Goal: Navigation & Orientation: Find specific page/section

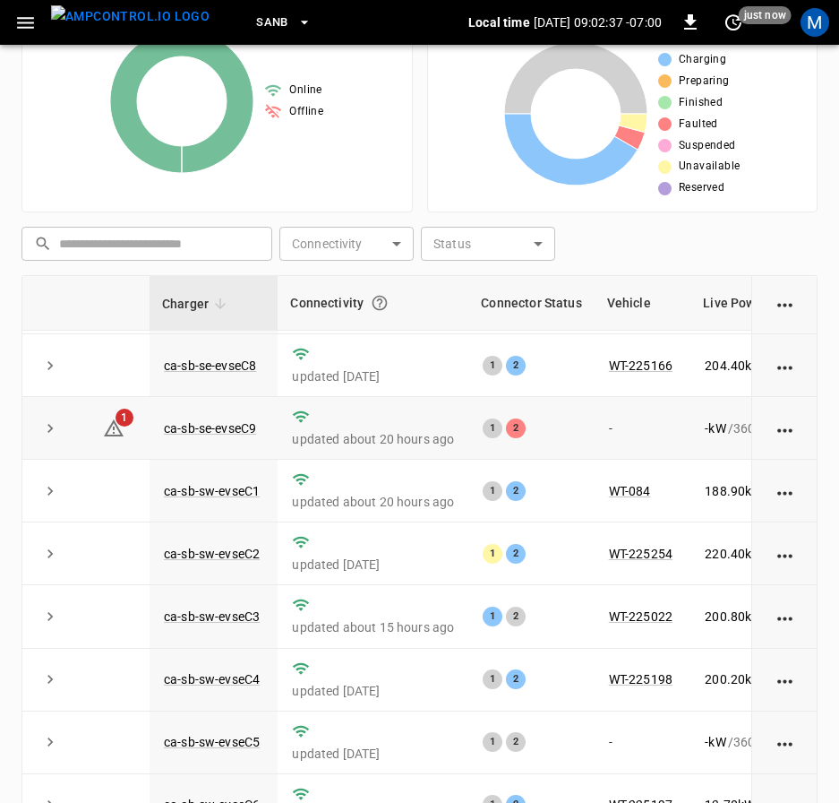
scroll to position [413, 0]
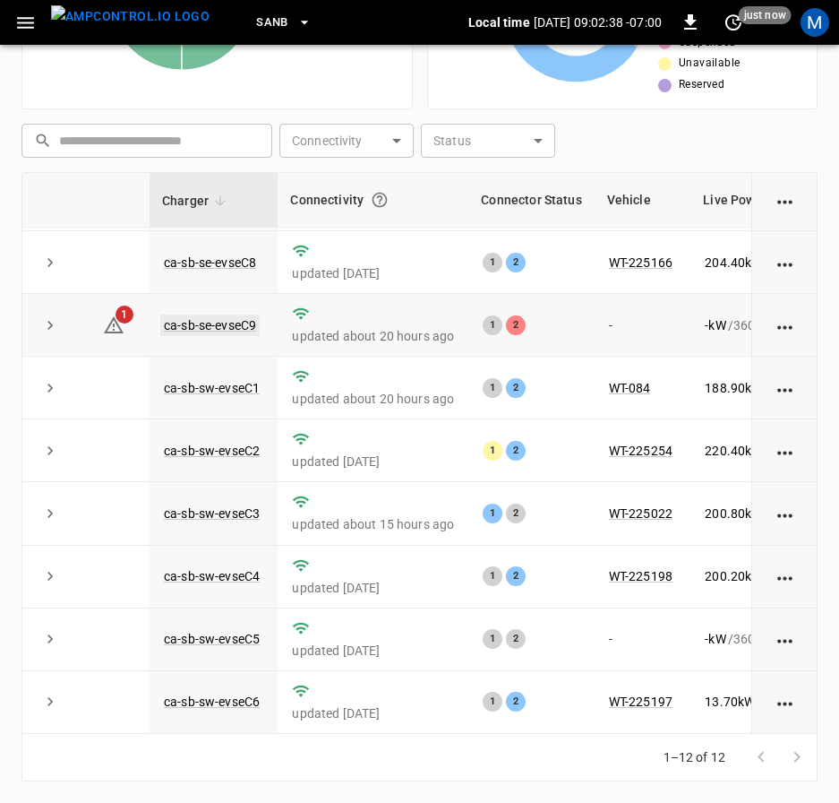
click at [251, 314] on link "ca-sb-se-evseC9" at bounding box center [209, 325] width 99 height 22
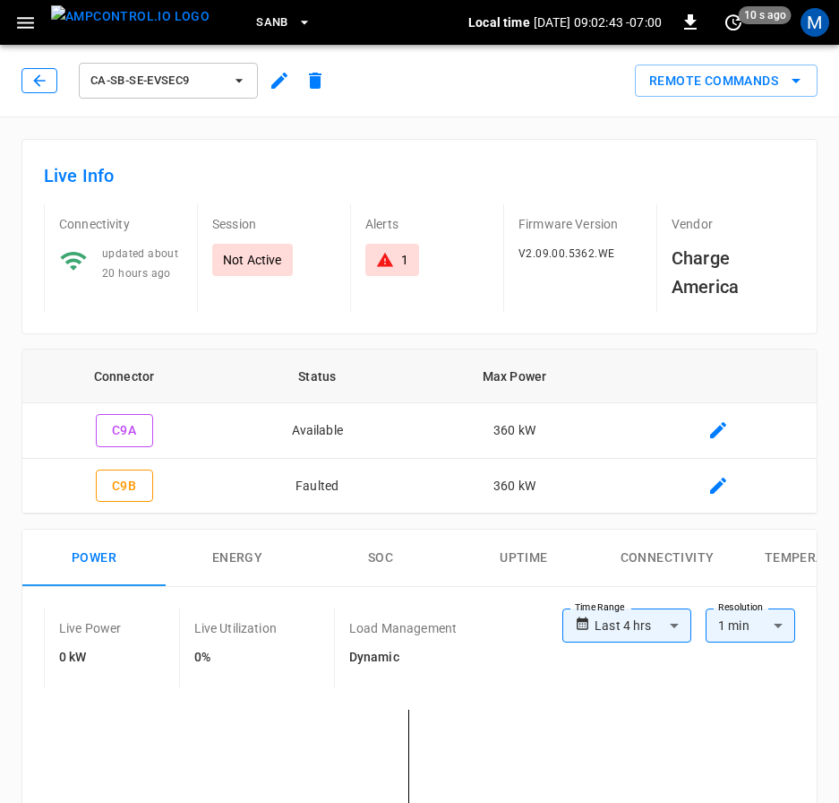
click at [41, 89] on icon "button" at bounding box center [39, 81] width 18 height 18
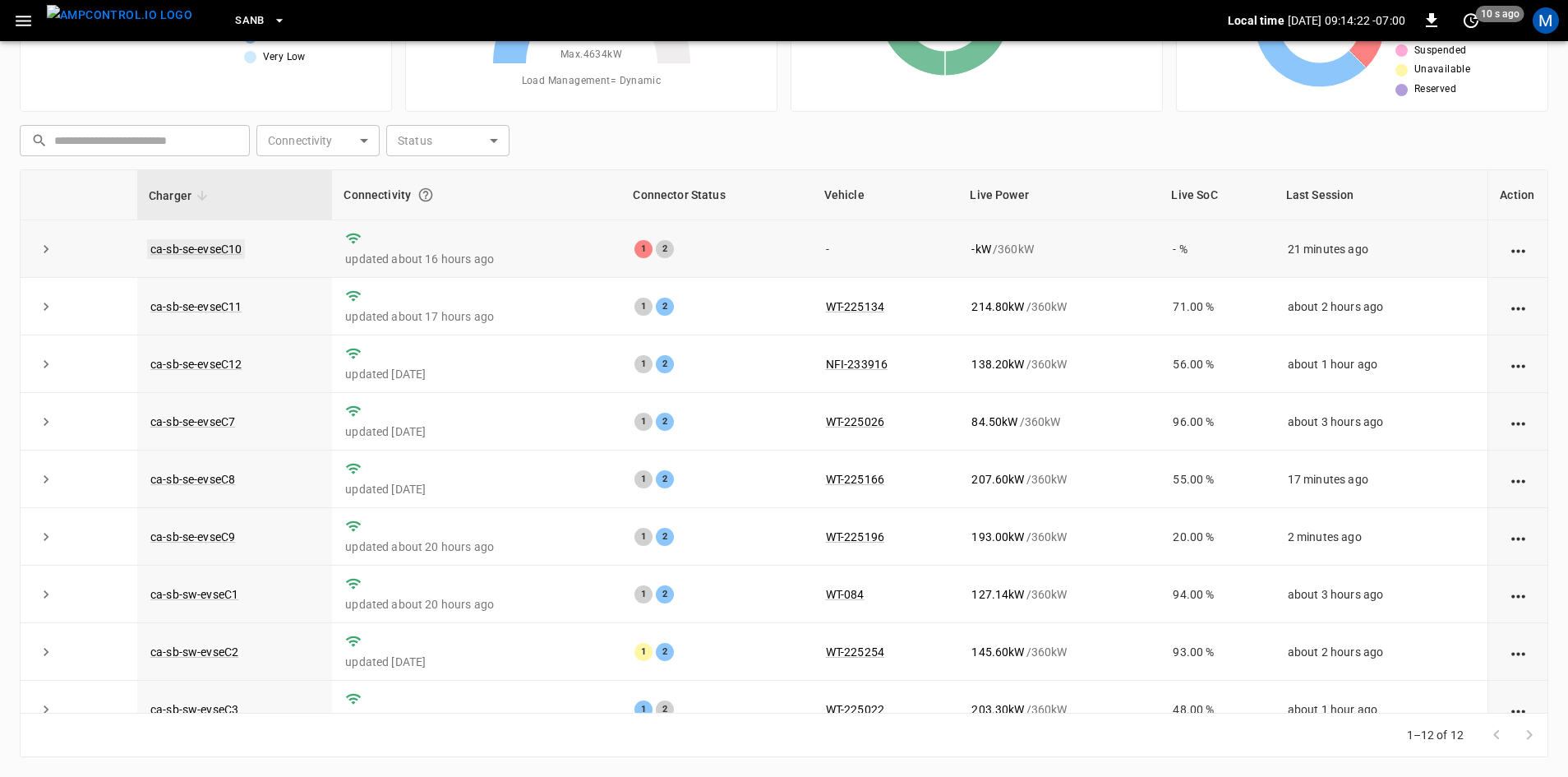
click at [239, 249] on link "ca-sb-se-evseC10" at bounding box center [195, 250] width 98 height 20
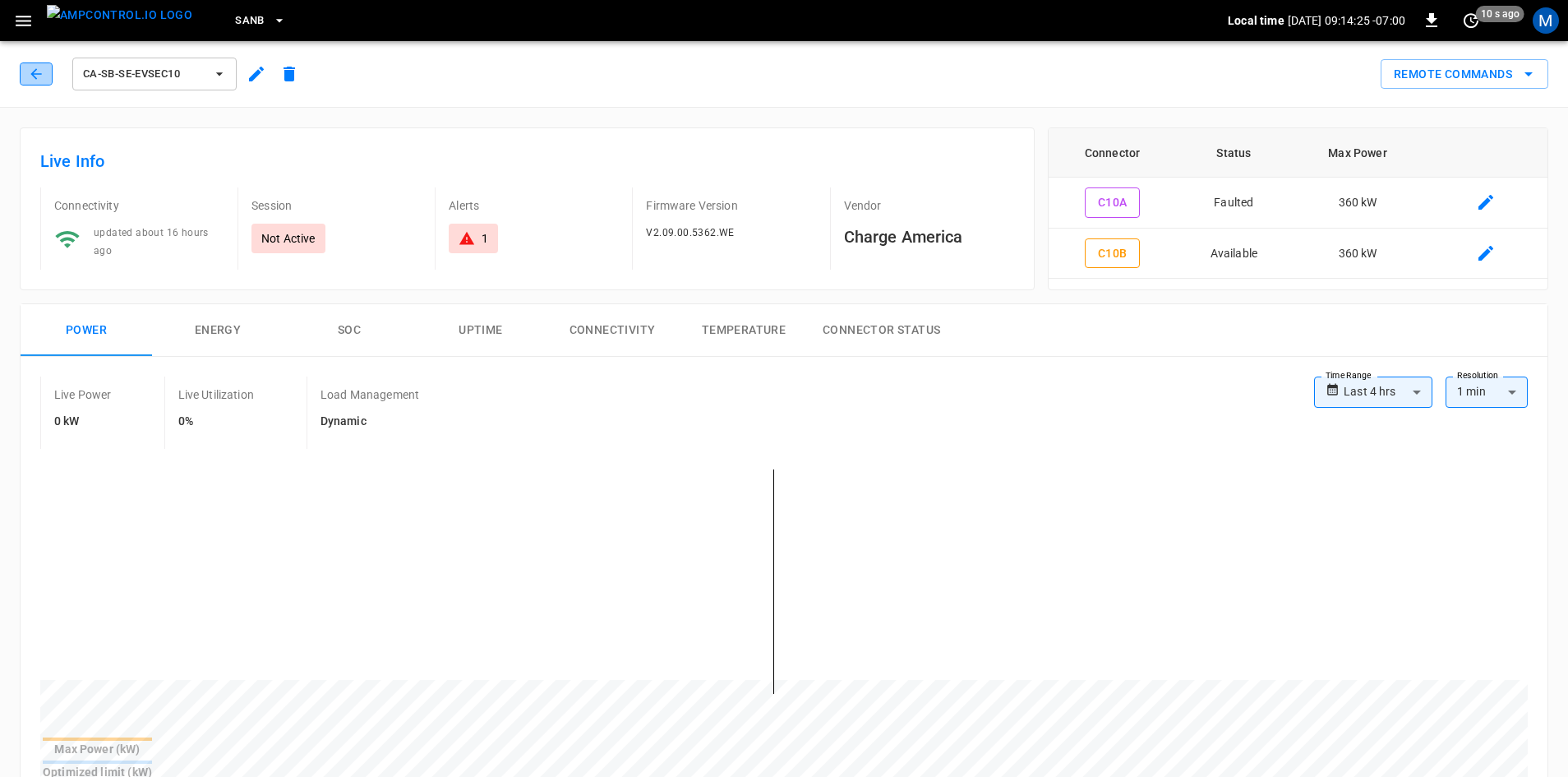
click at [32, 75] on icon "button" at bounding box center [36, 73] width 11 height 11
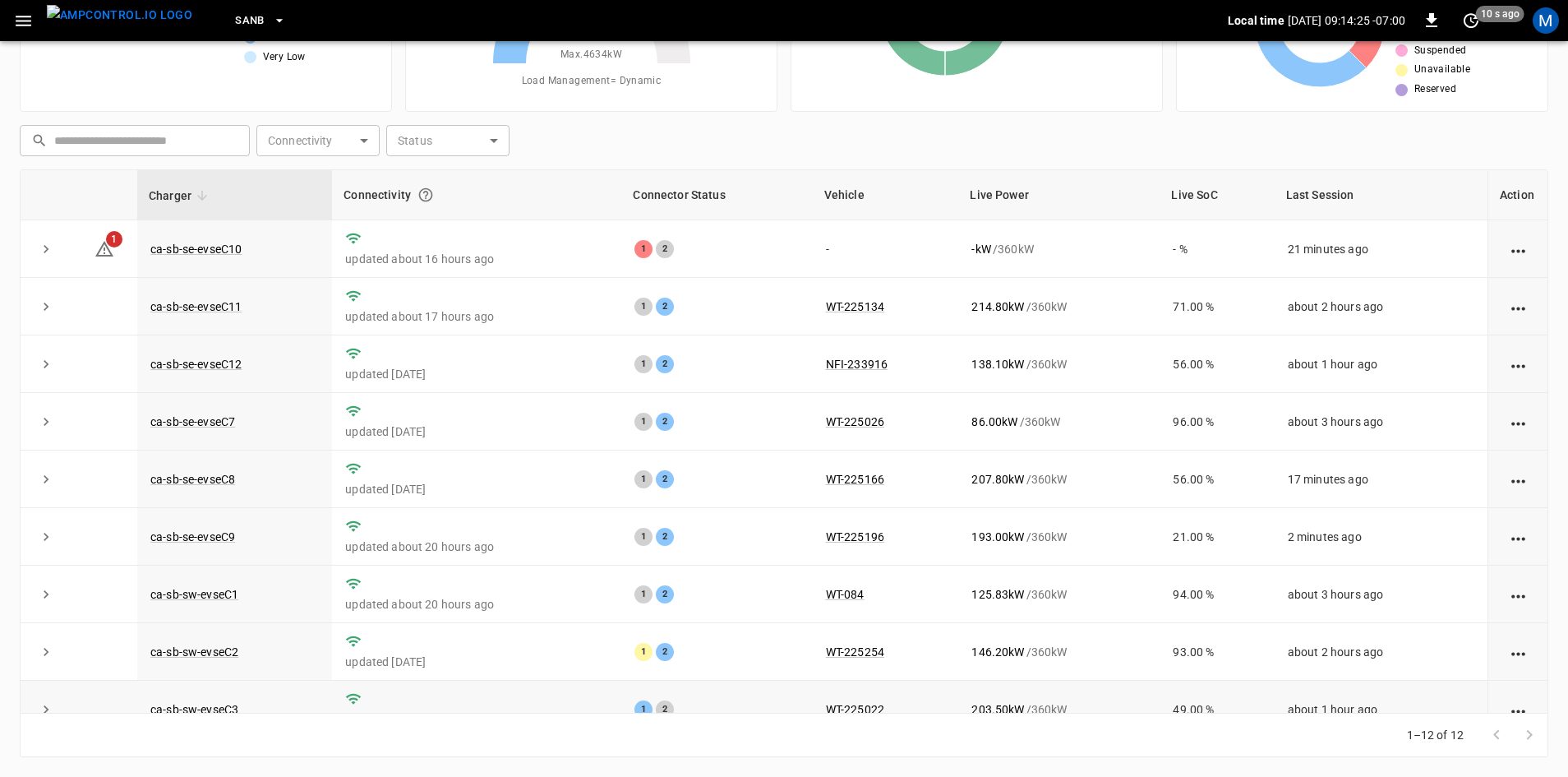
scroll to position [208, 0]
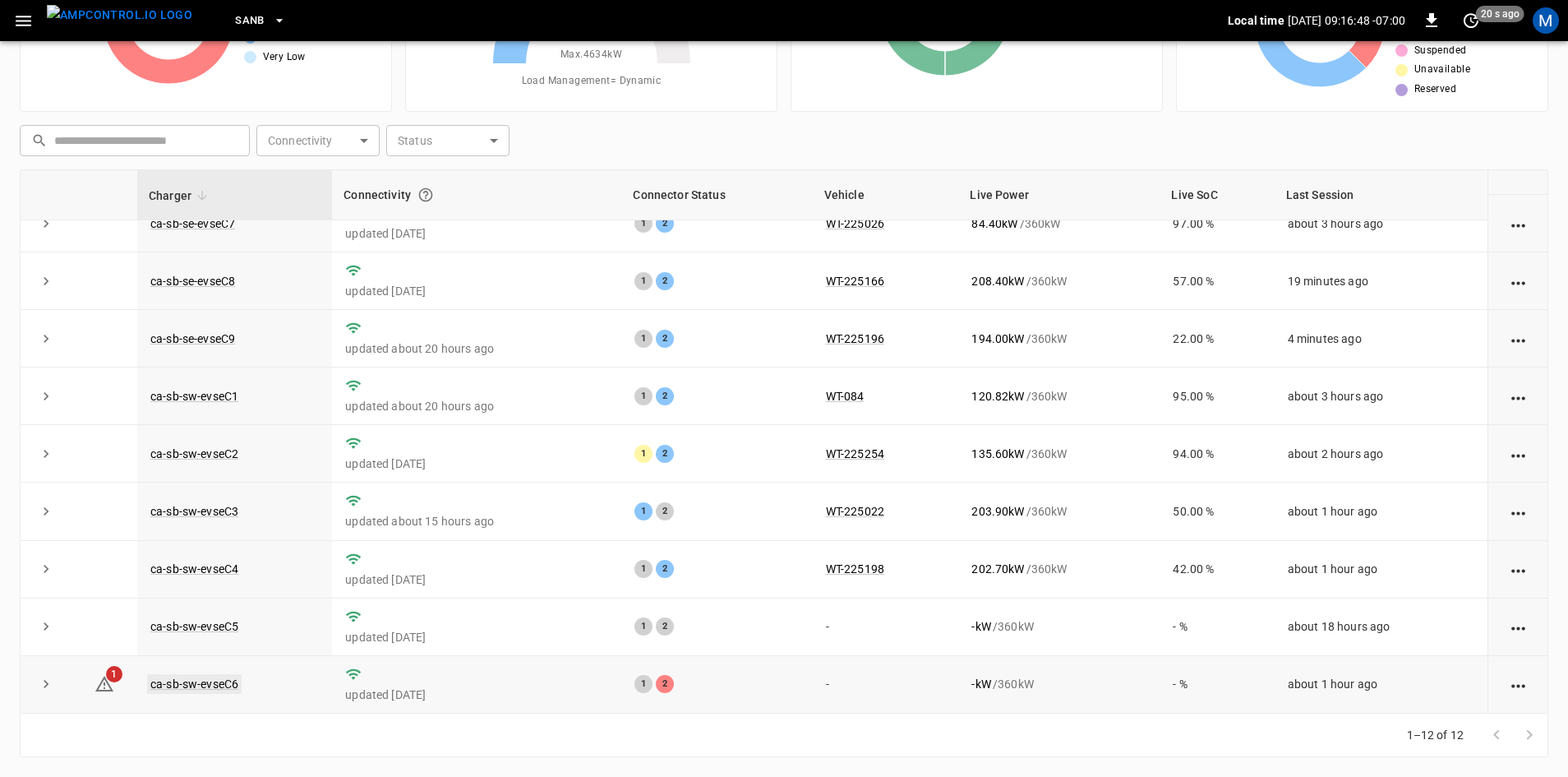
click at [154, 685] on link "ca-sb-sw-evseC6" at bounding box center [194, 684] width 95 height 20
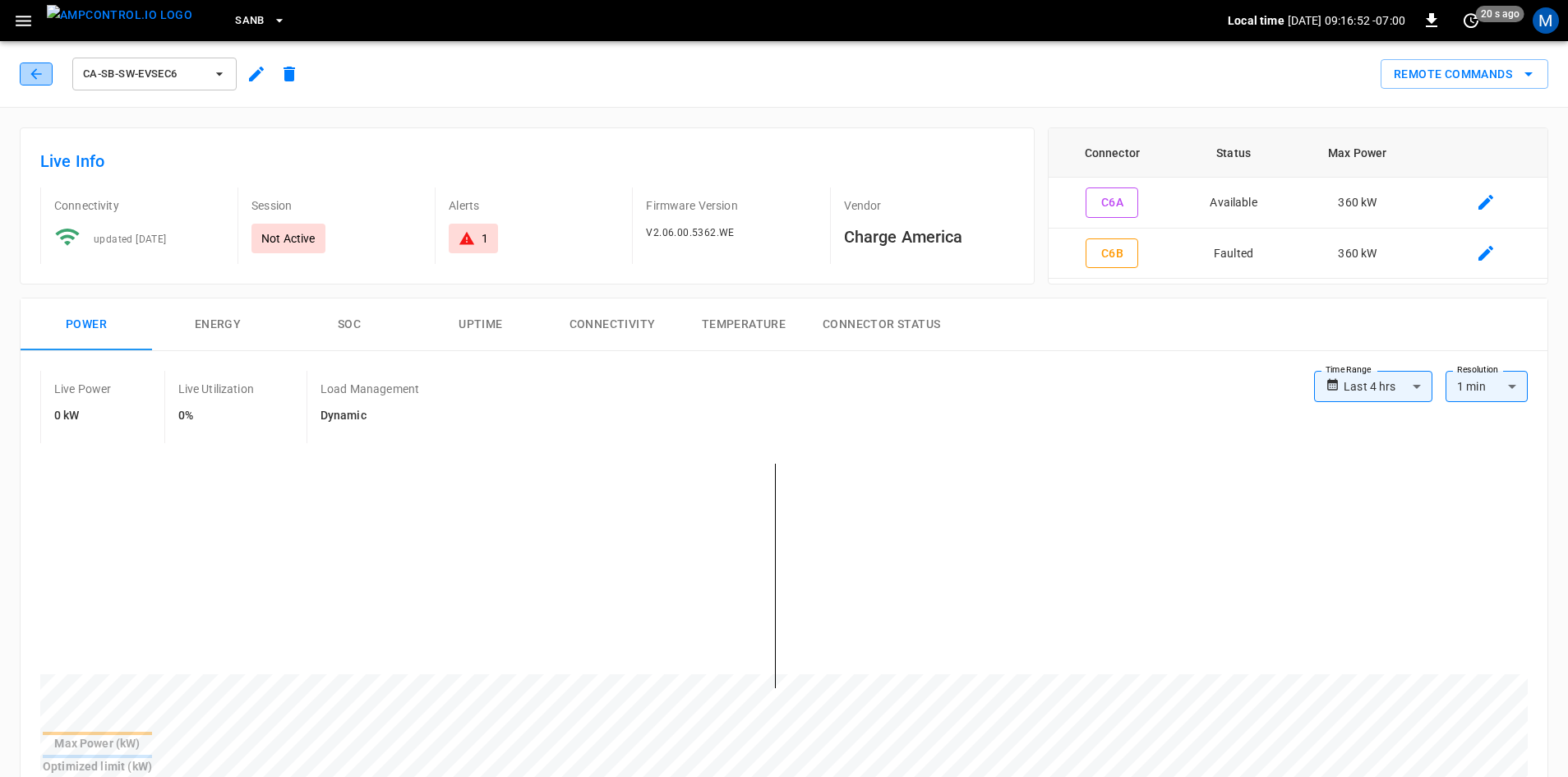
click at [33, 82] on icon "button" at bounding box center [36, 74] width 17 height 17
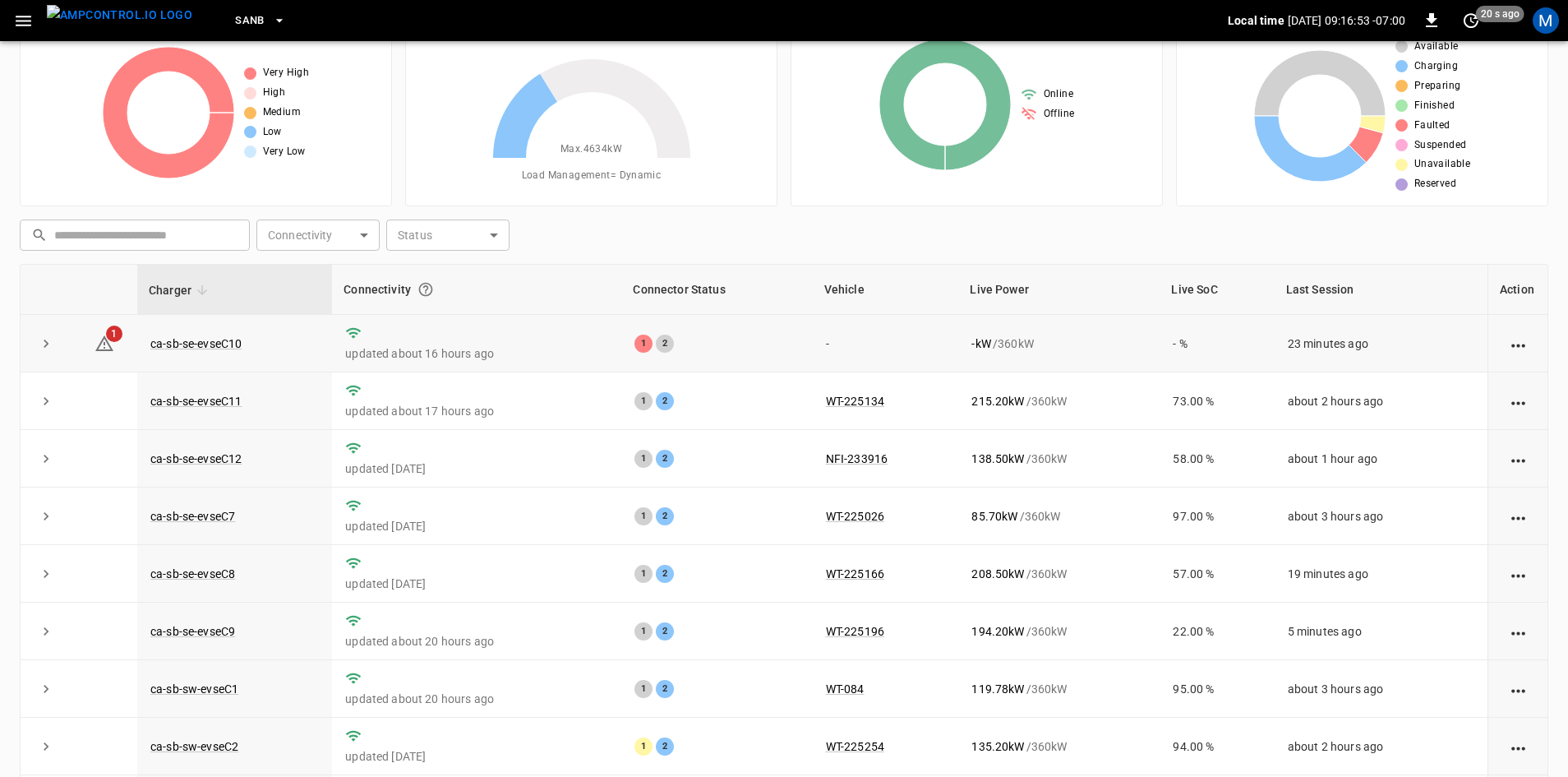
scroll to position [159, 0]
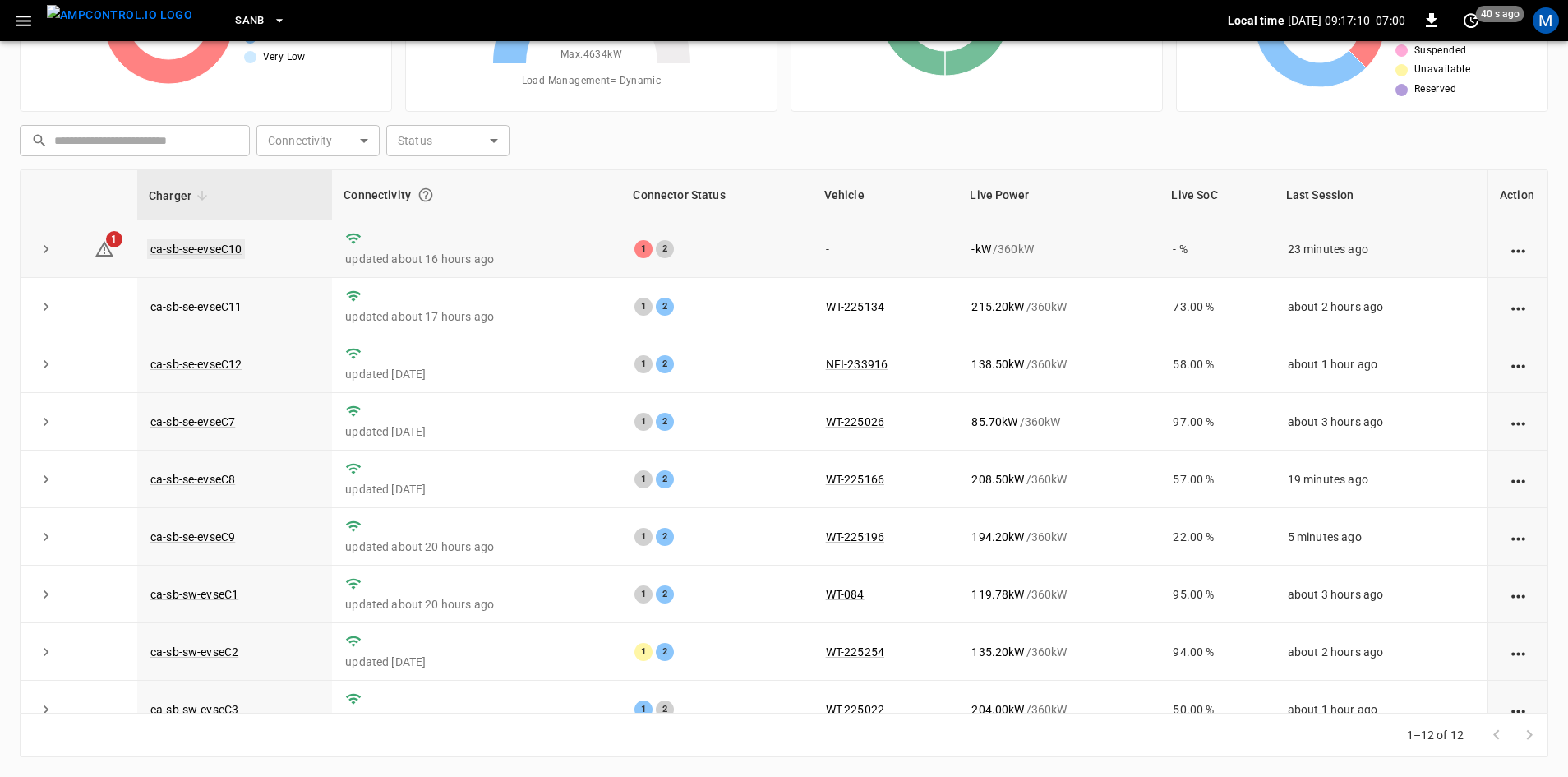
click at [217, 249] on link "ca-sb-se-evseC10" at bounding box center [195, 250] width 98 height 20
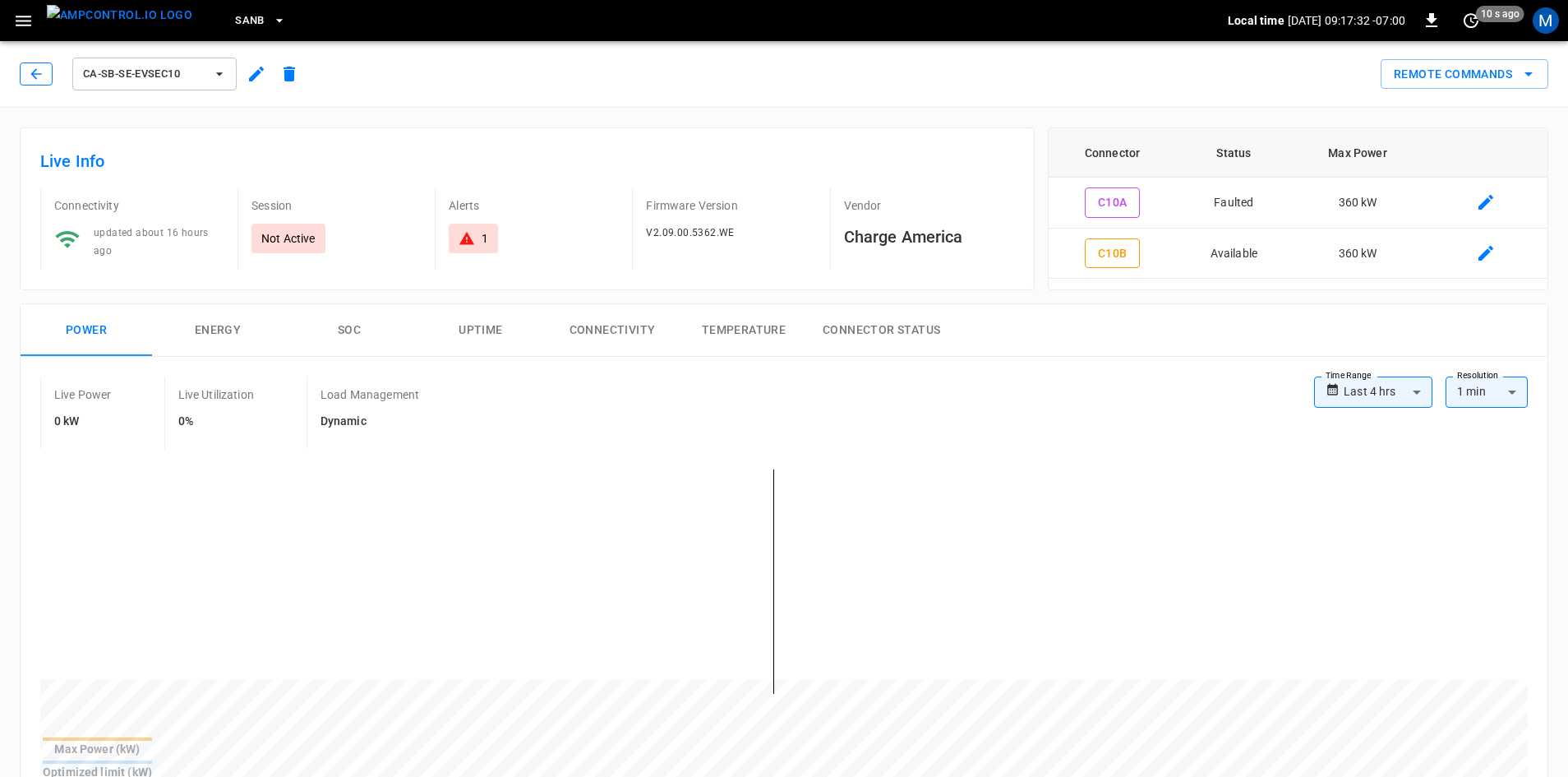
click at [34, 84] on button "button" at bounding box center [37, 73] width 33 height 23
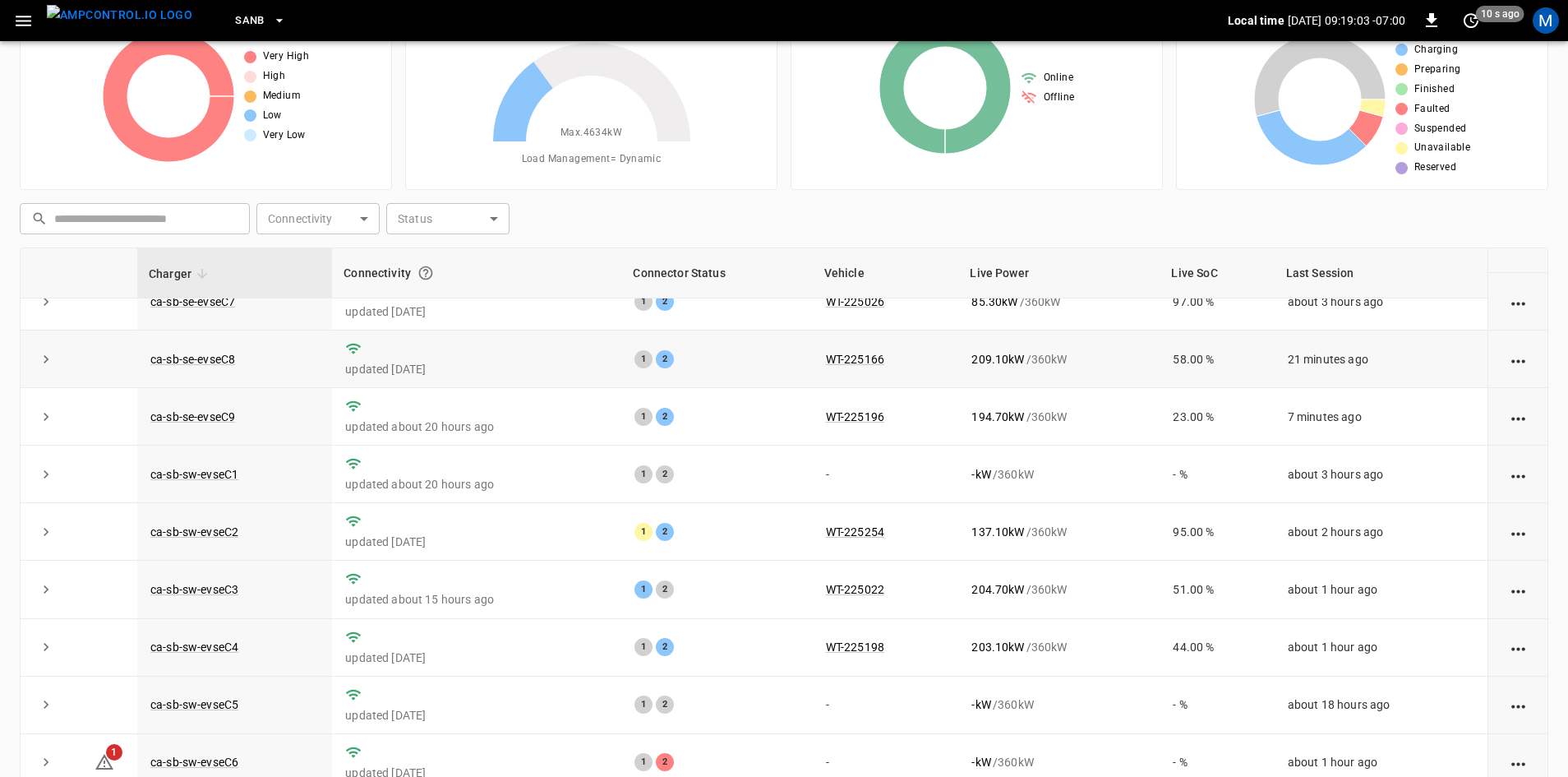
scroll to position [159, 0]
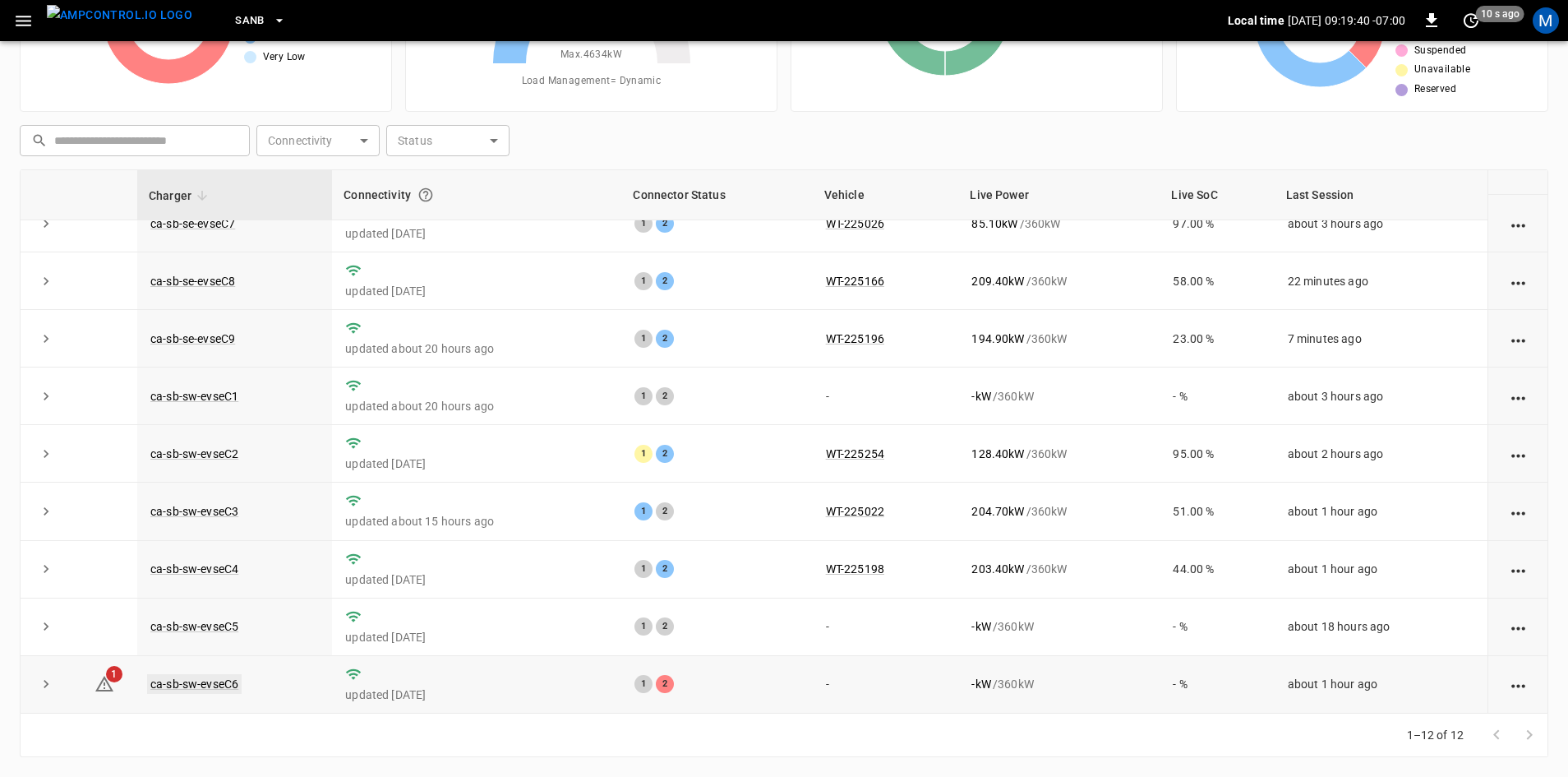
click at [201, 679] on link "ca-sb-sw-evseC6" at bounding box center [194, 684] width 95 height 20
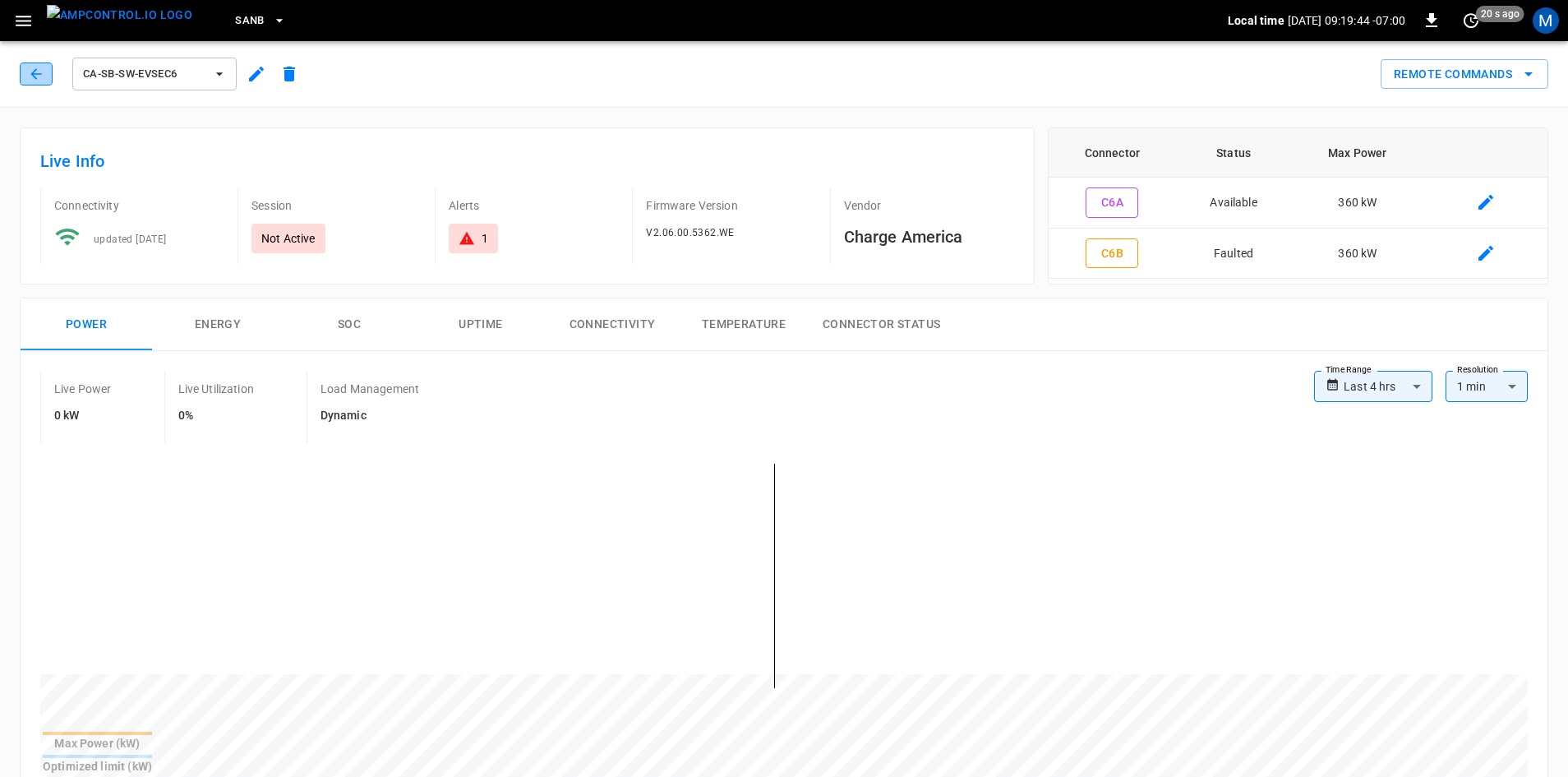
click at [43, 70] on icon "button" at bounding box center [36, 74] width 17 height 17
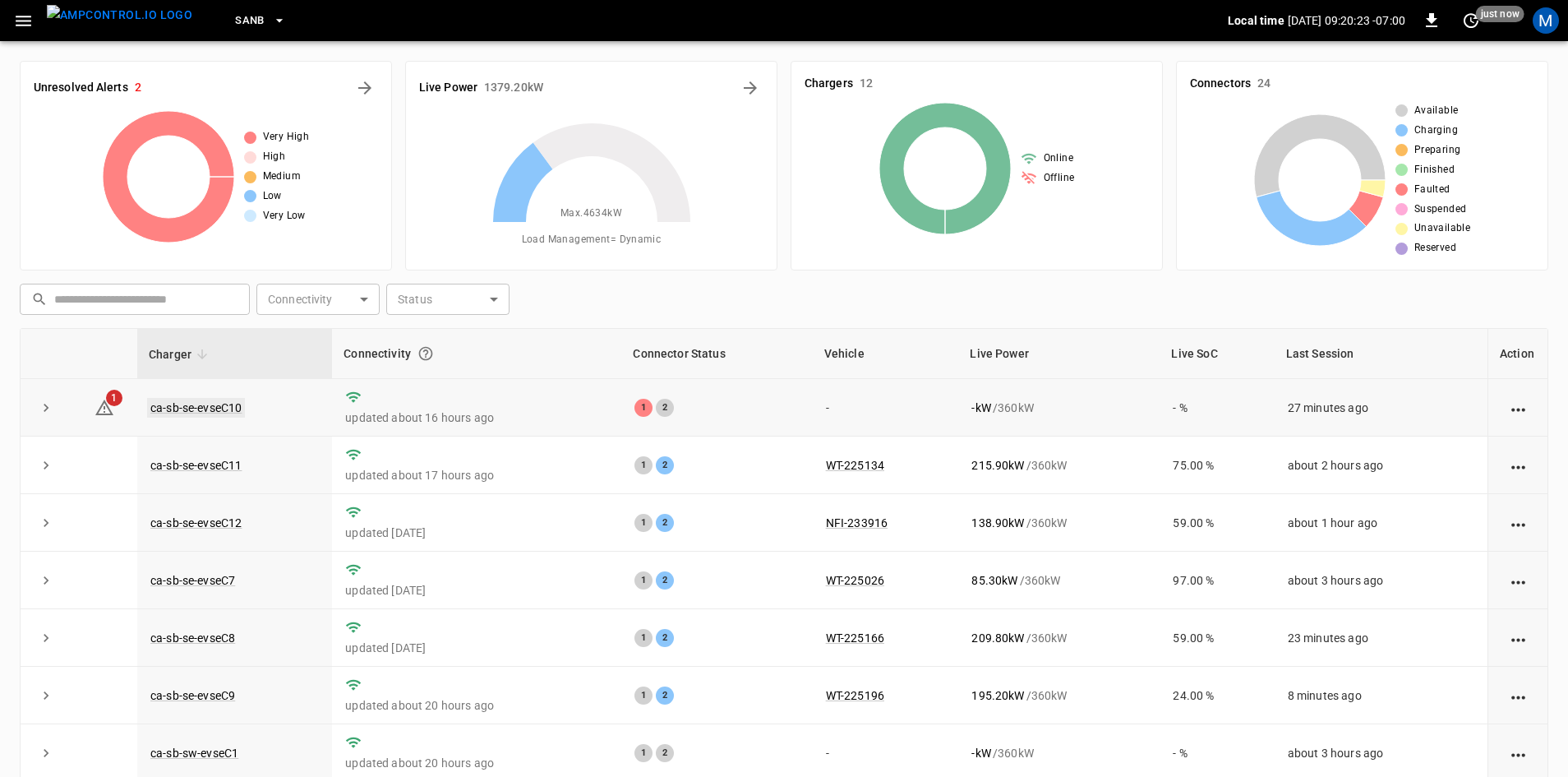
click at [201, 405] on link "ca-sb-se-evseC10" at bounding box center [195, 408] width 98 height 20
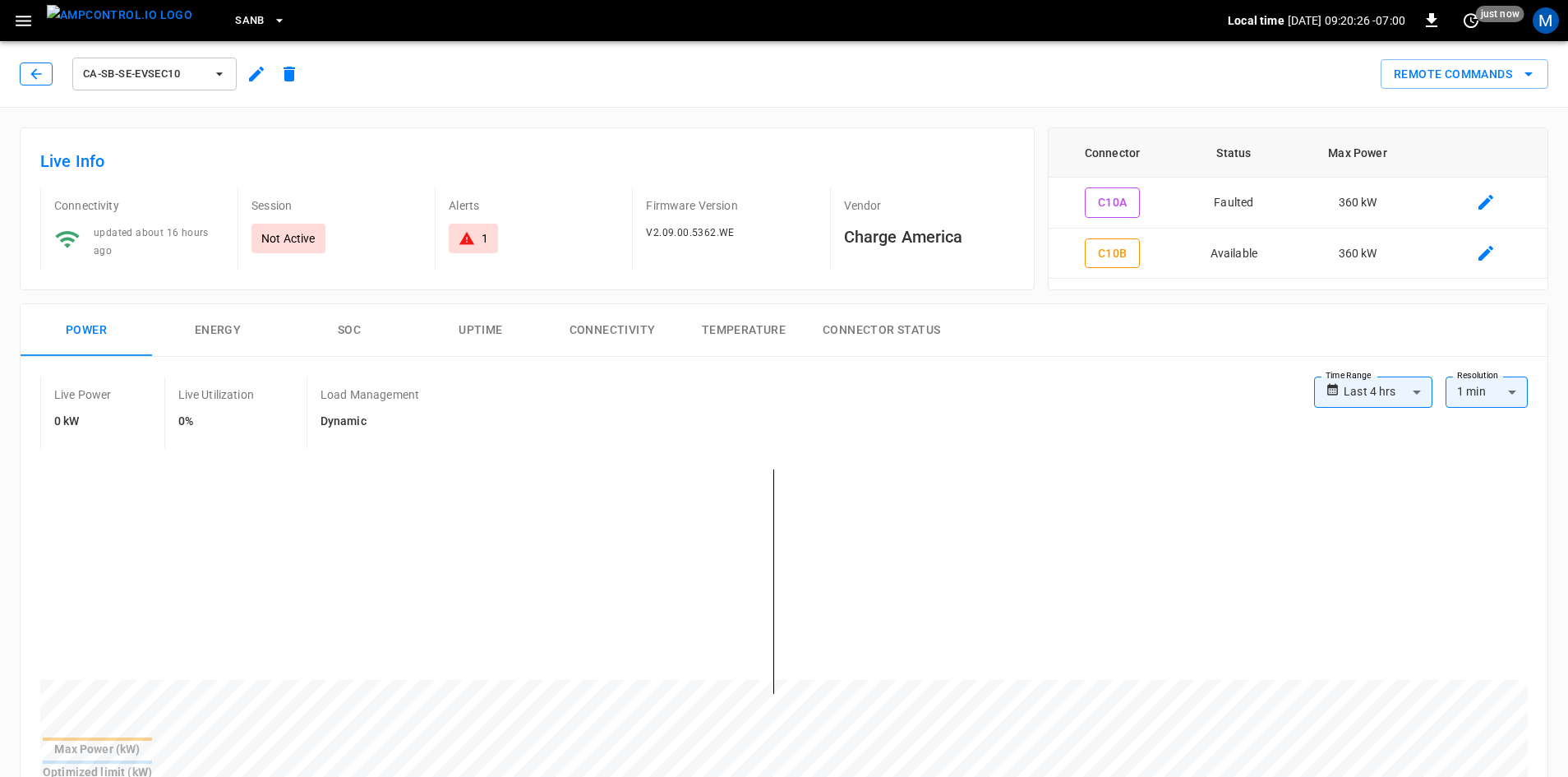
click at [34, 75] on icon "button" at bounding box center [36, 73] width 11 height 11
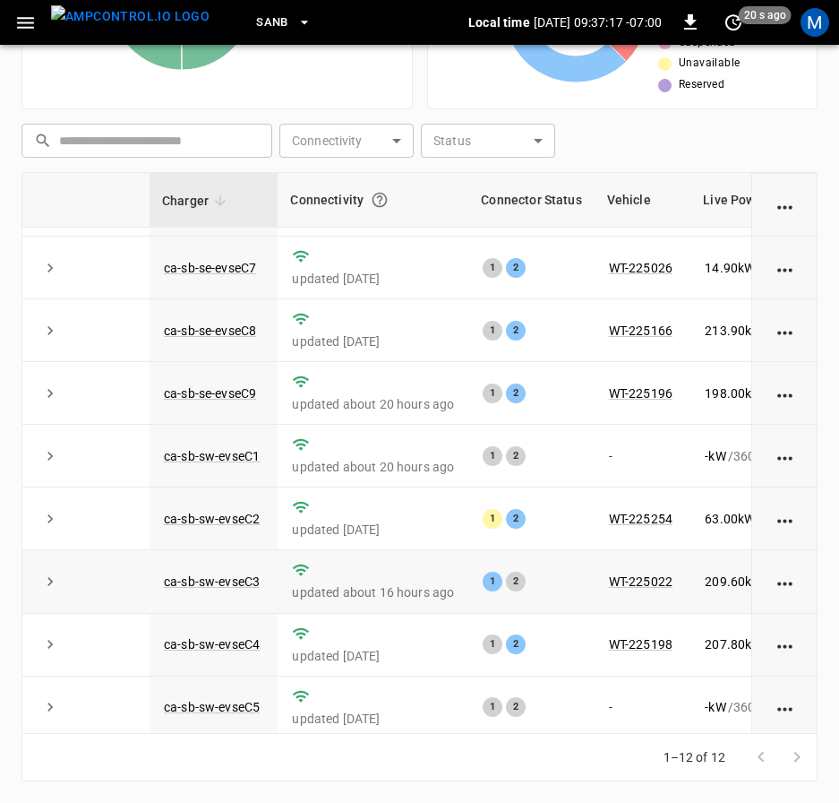
scroll to position [269, 0]
